Goal: Information Seeking & Learning: Find specific fact

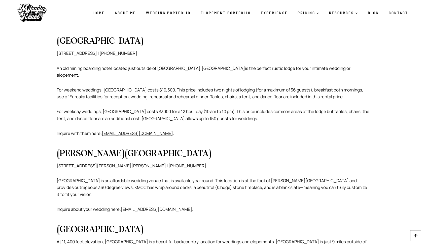
scroll to position [730, 0]
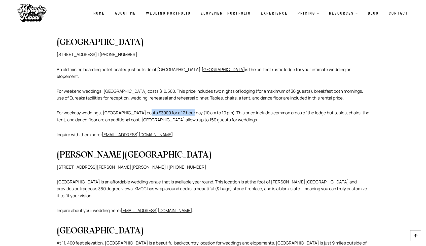
drag, startPoint x: 145, startPoint y: 100, endPoint x: 190, endPoint y: 100, distance: 44.3
click at [190, 109] on p "For weekday weddings, [GEOGRAPHIC_DATA] costs $3000 for a 12 hour day (10 am to…" at bounding box center [213, 116] width 313 height 14
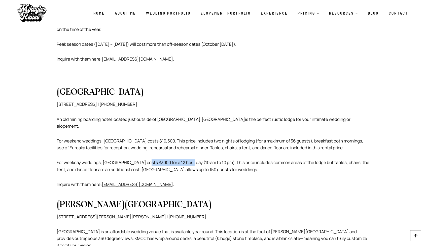
scroll to position [680, 0]
drag, startPoint x: 114, startPoint y: 128, endPoint x: 154, endPoint y: 128, distance: 40.8
click at [154, 138] on p "For weekend weddings, [GEOGRAPHIC_DATA] costs $10,500. This price includes two …" at bounding box center [213, 145] width 313 height 14
click at [197, 138] on p "For weekend weddings, [GEOGRAPHIC_DATA] costs $10,500. This price includes two …" at bounding box center [213, 145] width 313 height 14
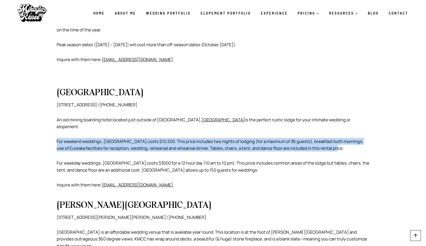
drag, startPoint x: 335, startPoint y: 137, endPoint x: 65, endPoint y: 135, distance: 269.8
click at [80, 138] on p "For weekend weddings, [GEOGRAPHIC_DATA] costs $10,500. This price includes two …" at bounding box center [213, 145] width 313 height 14
click at [83, 138] on p "For weekend weddings, [GEOGRAPHIC_DATA] costs $10,500. This price includes two …" at bounding box center [213, 145] width 313 height 14
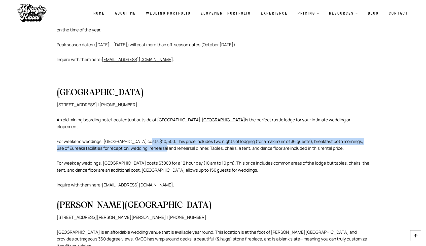
drag, startPoint x: 146, startPoint y: 128, endPoint x: 162, endPoint y: 132, distance: 16.2
click at [162, 138] on p "For weekend weddings, [GEOGRAPHIC_DATA] costs $10,500. This price includes two …" at bounding box center [213, 145] width 313 height 14
click at [155, 138] on p "For weekend weddings, [GEOGRAPHIC_DATA] costs $10,500. This price includes two …" at bounding box center [213, 145] width 313 height 14
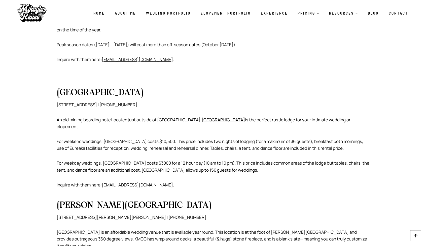
drag, startPoint x: 144, startPoint y: 127, endPoint x: 138, endPoint y: 127, distance: 5.5
click at [138, 138] on p "For weekend weddings, [GEOGRAPHIC_DATA] costs $10,500. This price includes two …" at bounding box center [213, 145] width 313 height 14
drag, startPoint x: 145, startPoint y: 127, endPoint x: 160, endPoint y: 128, distance: 14.6
click at [160, 138] on p "For weekend weddings, [GEOGRAPHIC_DATA] costs $10,500. This price includes two …" at bounding box center [213, 145] width 313 height 14
drag, startPoint x: 291, startPoint y: 129, endPoint x: 274, endPoint y: 128, distance: 17.1
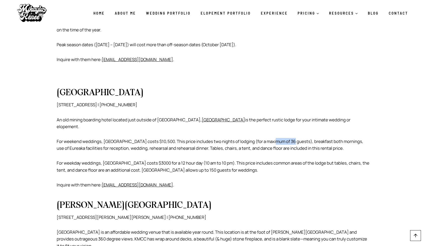
click at [274, 138] on p "For weekend weddings, [GEOGRAPHIC_DATA] costs $10,500. This price includes two …" at bounding box center [213, 145] width 313 height 14
click at [265, 138] on p "For weekend weddings, [GEOGRAPHIC_DATA] costs $10,500. This price includes two …" at bounding box center [213, 145] width 313 height 14
drag, startPoint x: 160, startPoint y: 128, endPoint x: 57, endPoint y: 130, distance: 102.7
click at [57, 138] on p "For weekend weddings, [GEOGRAPHIC_DATA] costs $10,500. This price includes two …" at bounding box center [213, 145] width 313 height 14
click at [160, 138] on p "For weekend weddings, [GEOGRAPHIC_DATA] costs $10,500. This price includes two …" at bounding box center [213, 145] width 313 height 14
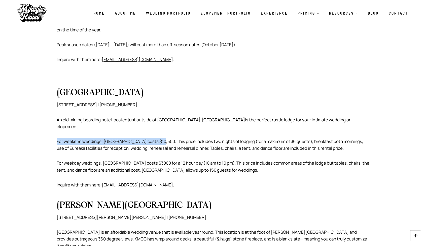
drag, startPoint x: 160, startPoint y: 127, endPoint x: 56, endPoint y: 129, distance: 103.5
click at [57, 138] on p "For weekend weddings, [GEOGRAPHIC_DATA] costs $10,500. This price includes two …" at bounding box center [213, 145] width 313 height 14
drag, startPoint x: 297, startPoint y: 128, endPoint x: 243, endPoint y: 126, distance: 53.9
click at [243, 138] on p "For weekend weddings, [GEOGRAPHIC_DATA] costs $10,500. This price includes two …" at bounding box center [213, 145] width 313 height 14
drag, startPoint x: 160, startPoint y: 129, endPoint x: 146, endPoint y: 129, distance: 13.9
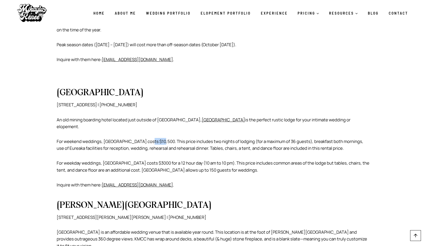
click at [146, 138] on p "For weekend weddings, [GEOGRAPHIC_DATA] costs $10,500. This price includes two …" at bounding box center [213, 145] width 313 height 14
click at [153, 138] on p "For weekend weddings, [GEOGRAPHIC_DATA] costs $10,500. This price includes two …" at bounding box center [213, 145] width 313 height 14
click at [172, 138] on p "For weekend weddings, [GEOGRAPHIC_DATA] costs $10,500. This price includes two …" at bounding box center [213, 145] width 313 height 14
drag, startPoint x: 296, startPoint y: 128, endPoint x: 261, endPoint y: 125, distance: 34.6
click at [261, 138] on p "For weekend weddings, [GEOGRAPHIC_DATA] costs $10,500. This price includes two …" at bounding box center [213, 145] width 313 height 14
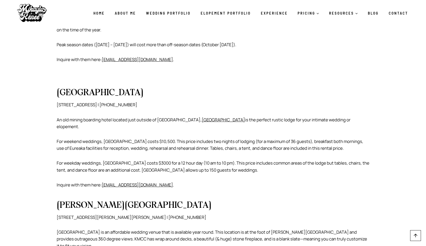
click at [107, 138] on p "For weekend weddings, [GEOGRAPHIC_DATA] costs $10,500. This price includes two …" at bounding box center [213, 145] width 313 height 14
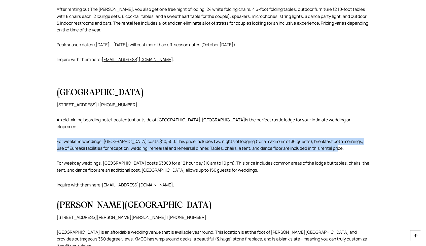
drag, startPoint x: 336, startPoint y: 136, endPoint x: 33, endPoint y: 126, distance: 303.7
click at [75, 138] on p "For weekend weddings, [GEOGRAPHIC_DATA] costs $10,500. This price includes two …" at bounding box center [213, 145] width 313 height 14
click at [128, 138] on p "For weekend weddings, [GEOGRAPHIC_DATA] costs $10,500. This price includes two …" at bounding box center [213, 145] width 313 height 14
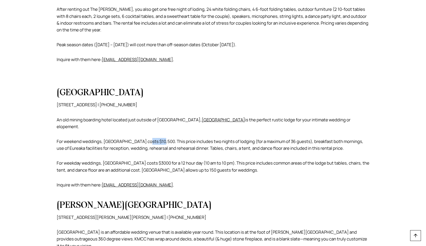
drag, startPoint x: 146, startPoint y: 129, endPoint x: 159, endPoint y: 129, distance: 13.3
click at [159, 138] on p "For weekend weddings, [GEOGRAPHIC_DATA] costs $10,500. This price includes two …" at bounding box center [213, 145] width 313 height 14
click at [160, 138] on p "For weekend weddings, [GEOGRAPHIC_DATA] costs $10,500. This price includes two …" at bounding box center [213, 145] width 313 height 14
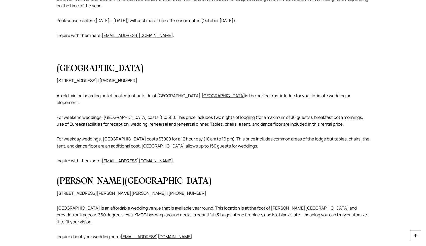
scroll to position [705, 0]
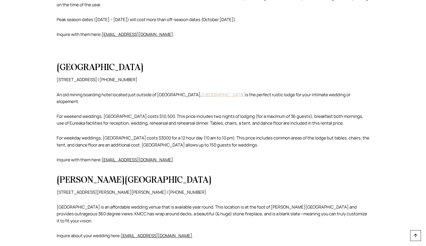
drag, startPoint x: 192, startPoint y: 84, endPoint x: 192, endPoint y: 87, distance: 3.0
click at [202, 92] on link "[GEOGRAPHIC_DATA]" at bounding box center [223, 95] width 43 height 6
drag, startPoint x: 160, startPoint y: 102, endPoint x: 147, endPoint y: 99, distance: 13.9
click at [147, 113] on p "For weekend weddings, [GEOGRAPHIC_DATA] costs $10,500. This price includes two …" at bounding box center [213, 120] width 313 height 14
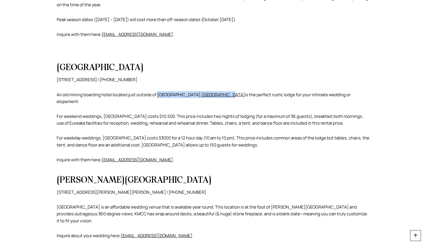
drag, startPoint x: 207, startPoint y: 87, endPoint x: 159, endPoint y: 84, distance: 47.4
click at [159, 91] on p "An old mining boarding hotel located just outside of [GEOGRAPHIC_DATA], [GEOGRA…" at bounding box center [213, 98] width 313 height 14
drag, startPoint x: 147, startPoint y: 102, endPoint x: 296, endPoint y: 123, distance: 150.2
click at [167, 113] on p "For weekend weddings, [GEOGRAPHIC_DATA] costs $10,500. This price includes two …" at bounding box center [213, 120] width 313 height 14
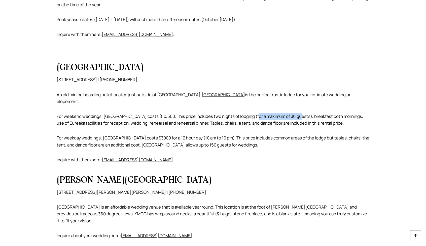
drag, startPoint x: 253, startPoint y: 102, endPoint x: 298, endPoint y: 104, distance: 44.6
click at [298, 113] on p "For weekend weddings, [GEOGRAPHIC_DATA] costs $10,500. This price includes two …" at bounding box center [213, 120] width 313 height 14
click at [244, 113] on p "For weekend weddings, [GEOGRAPHIC_DATA] costs $10,500. This price includes two …" at bounding box center [213, 120] width 313 height 14
drag, startPoint x: 162, startPoint y: 101, endPoint x: 298, endPoint y: 103, distance: 135.7
click at [298, 113] on p "For weekend weddings, [GEOGRAPHIC_DATA] costs $10,500. This price includes two …" at bounding box center [213, 120] width 313 height 14
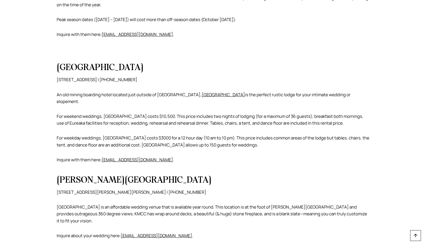
click at [299, 113] on p "For weekend weddings, [GEOGRAPHIC_DATA] costs $10,500. This price includes two …" at bounding box center [213, 120] width 313 height 14
